Goal: Transaction & Acquisition: Book appointment/travel/reservation

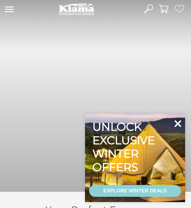
click at [179, 122] on icon at bounding box center [178, 123] width 14 height 14
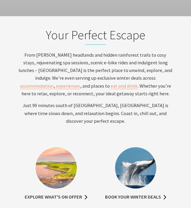
scroll to position [164, 0]
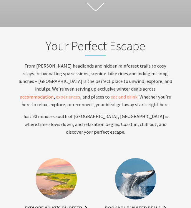
click at [54, 94] on span "accommodation" at bounding box center [37, 97] width 34 height 6
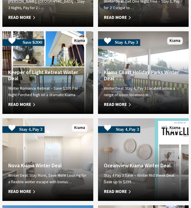
scroll to position [1753, 0]
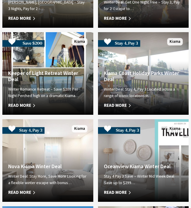
click at [139, 70] on h4 "Kiama Coast Holiday Parks Winter Deal" at bounding box center [143, 76] width 79 height 12
